Goal: Find specific page/section: Find specific page/section

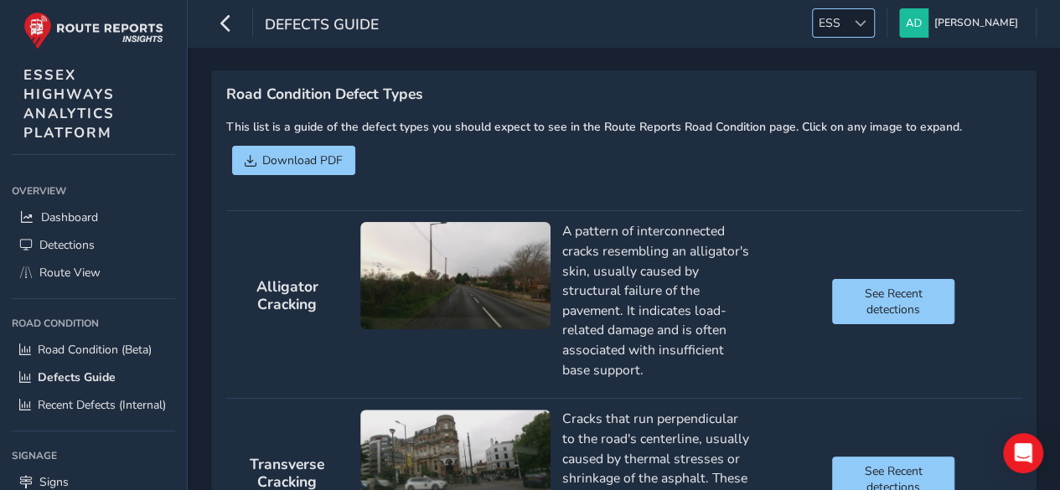
click at [866, 23] on span at bounding box center [860, 24] width 12 height 12
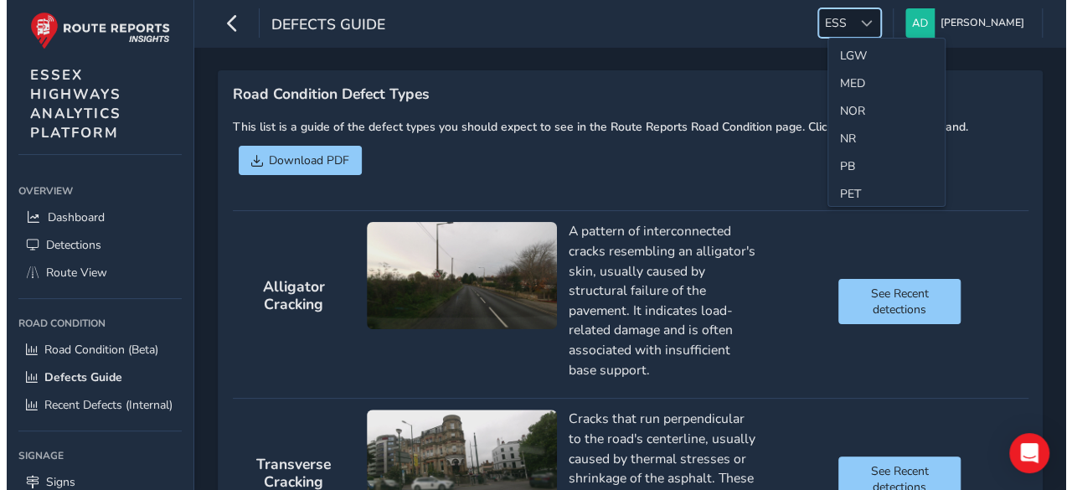
scroll to position [467, 0]
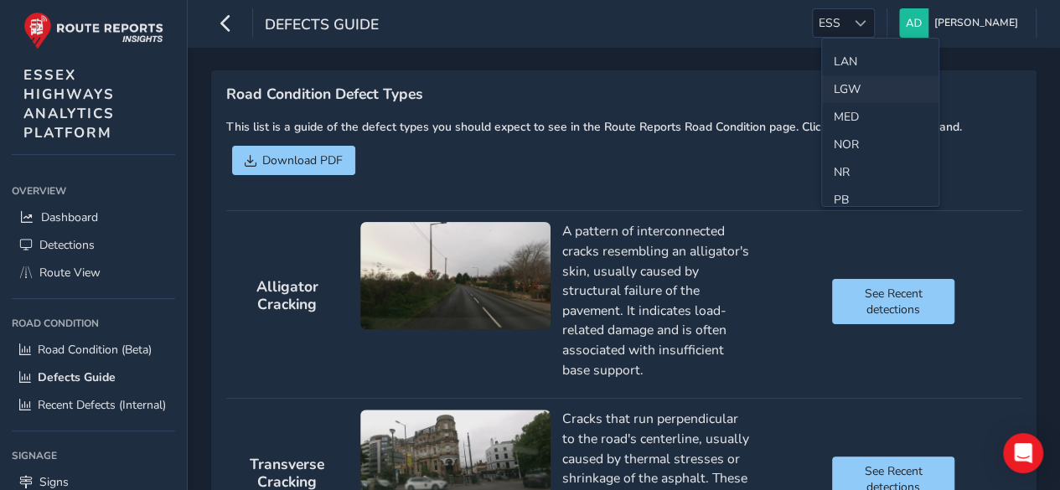
click at [854, 78] on li "LGW" at bounding box center [880, 89] width 116 height 28
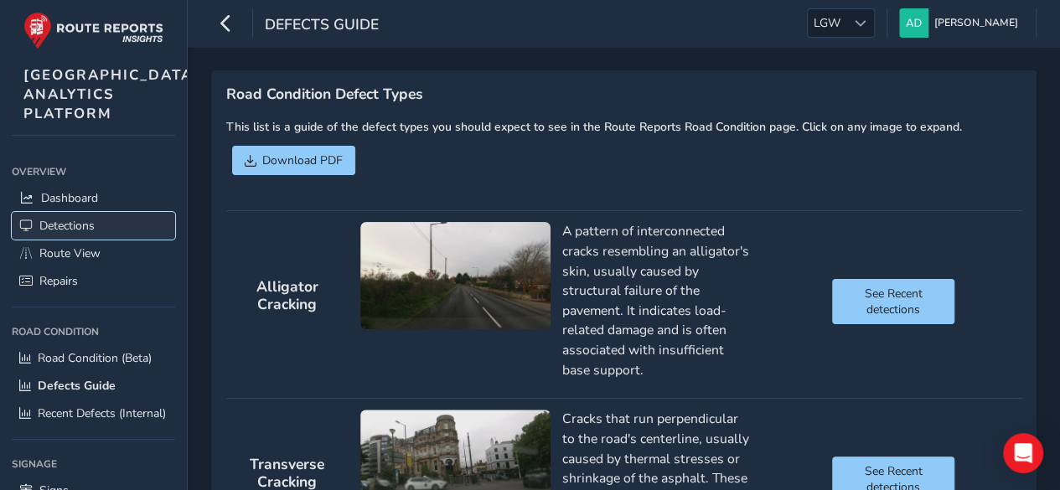
click at [64, 218] on span "Detections" at bounding box center [66, 226] width 55 height 16
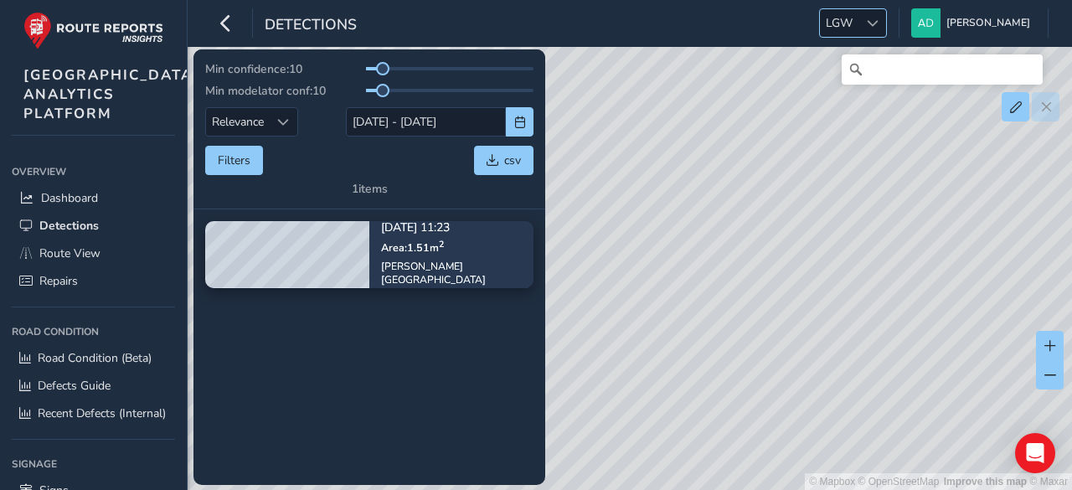
click at [879, 18] on span at bounding box center [873, 24] width 12 height 12
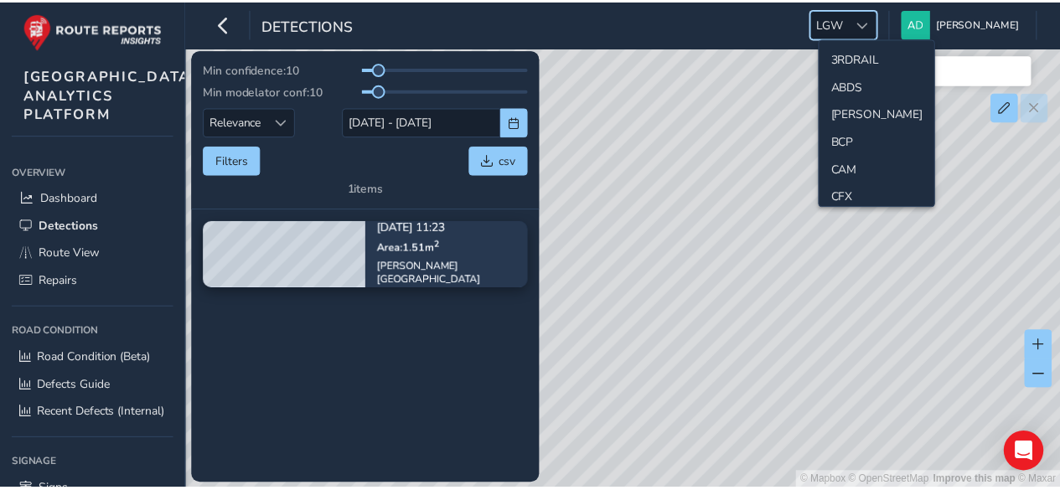
scroll to position [359, 0]
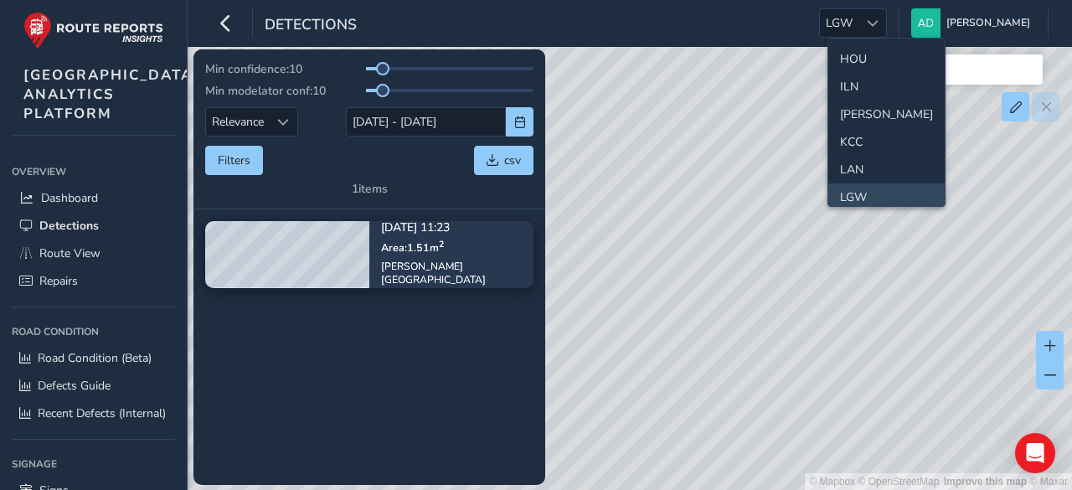
click at [858, 188] on li "LGW" at bounding box center [886, 197] width 116 height 28
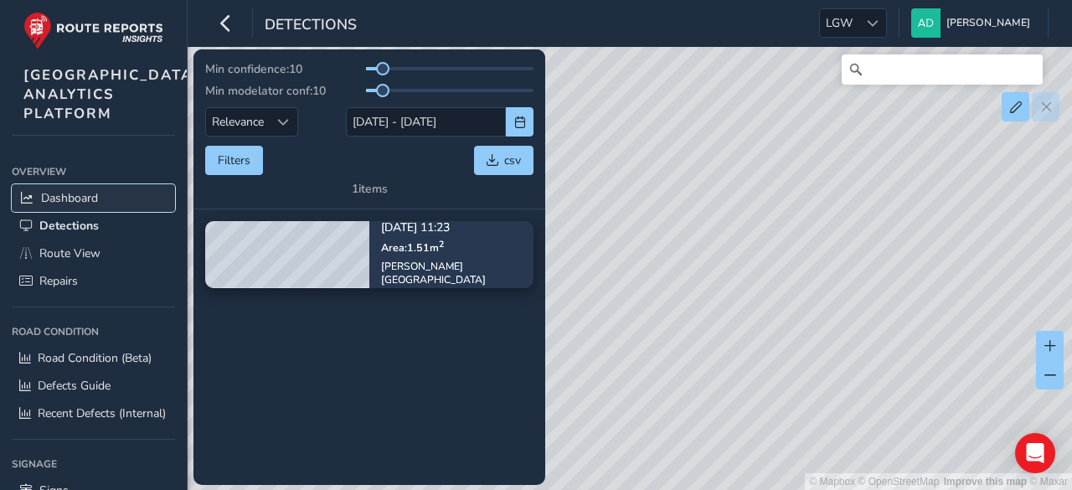
click at [65, 206] on span "Dashboard" at bounding box center [69, 198] width 57 height 16
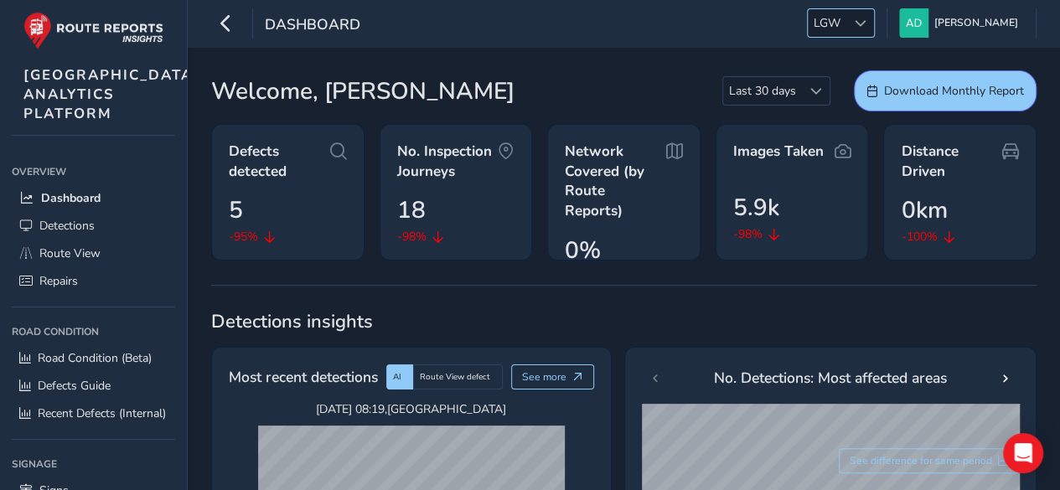
click at [866, 19] on span at bounding box center [860, 24] width 12 height 12
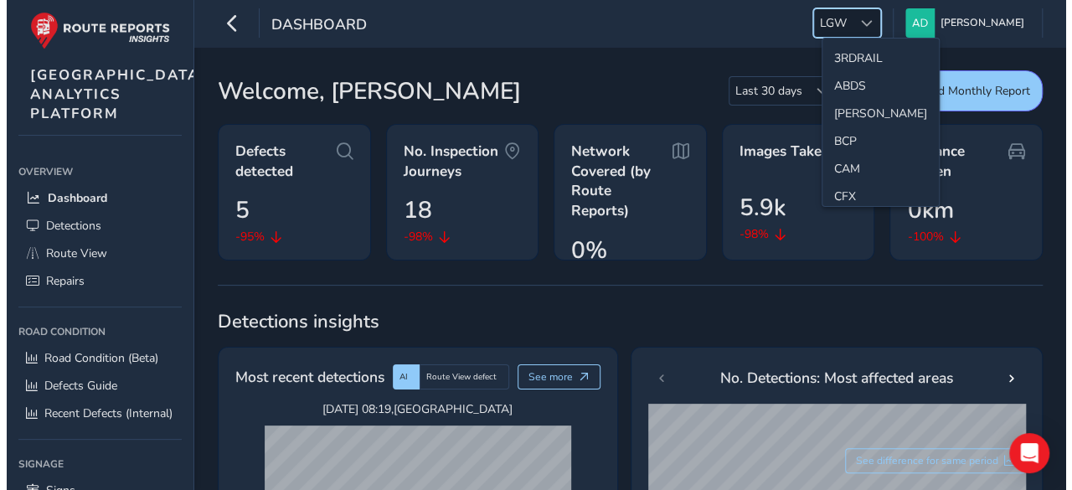
scroll to position [359, 0]
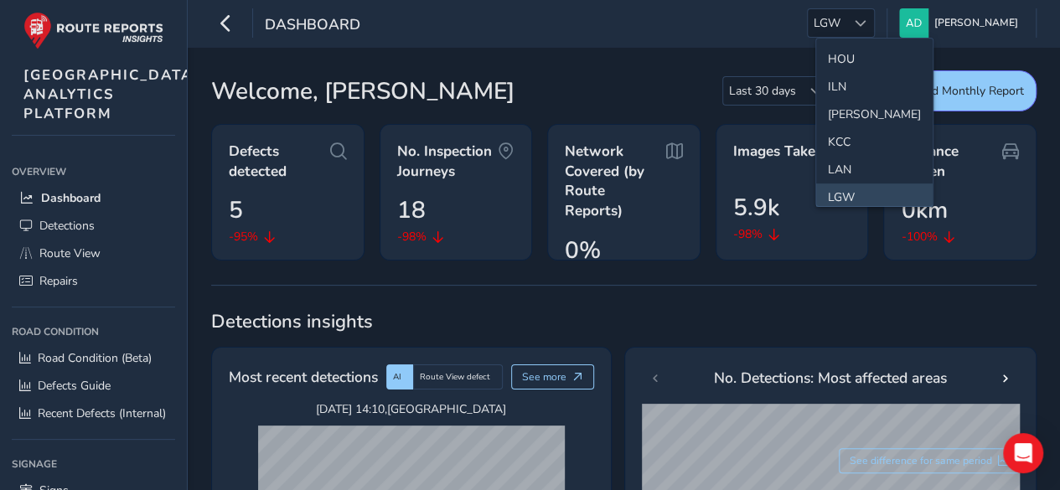
click at [847, 191] on li "LGW" at bounding box center [874, 197] width 116 height 28
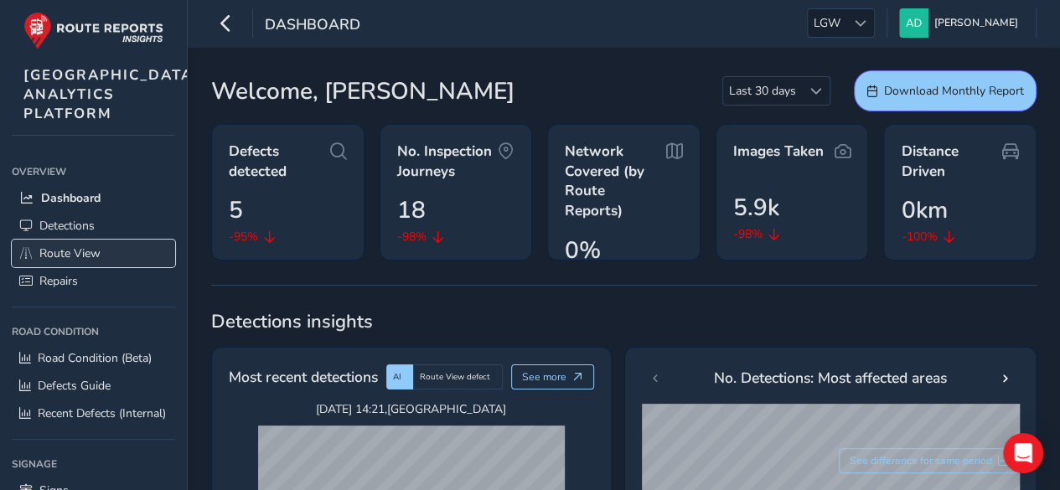
click at [52, 261] on span "Route View" at bounding box center [69, 253] width 61 height 16
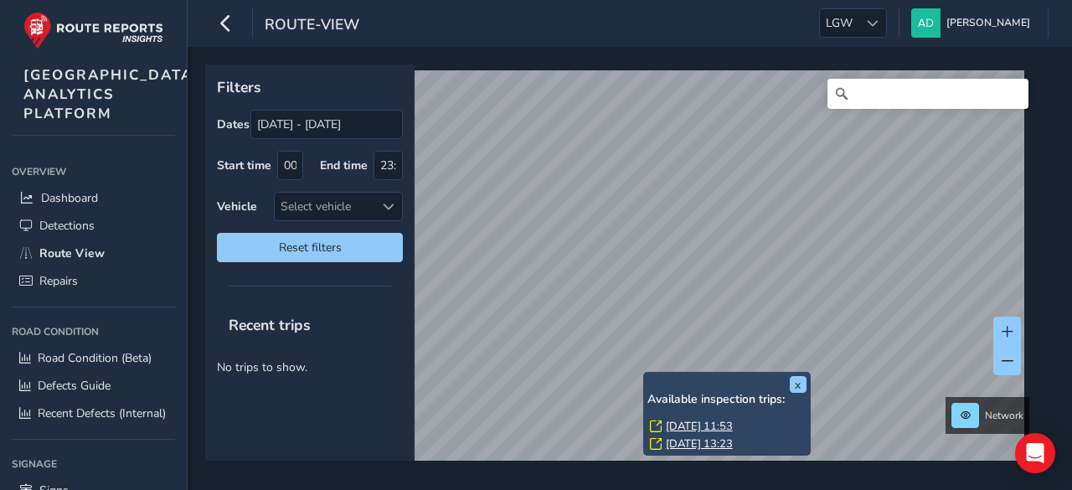
click at [715, 426] on link "[DATE] 11:53" at bounding box center [699, 426] width 67 height 15
